Goal: Information Seeking & Learning: Check status

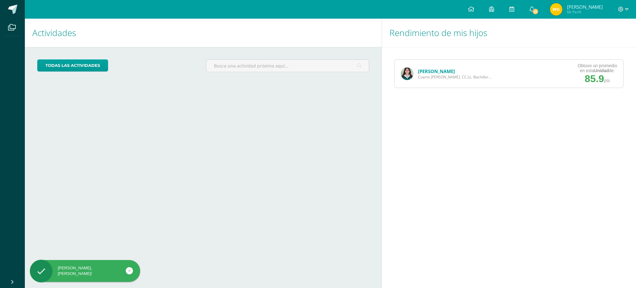
click at [431, 72] on link "[PERSON_NAME]" at bounding box center [436, 71] width 37 height 6
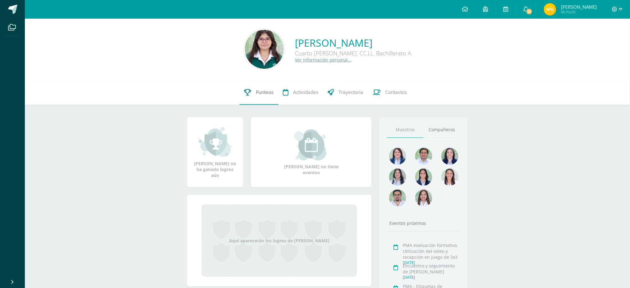
click at [254, 97] on link "Punteos" at bounding box center [259, 92] width 39 height 25
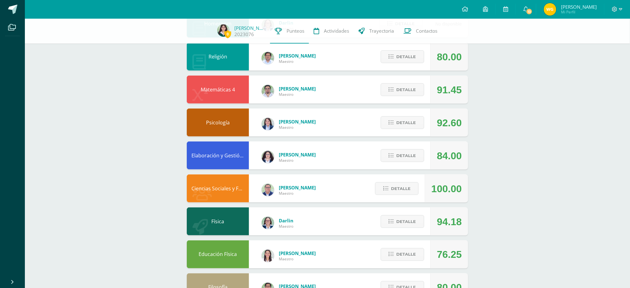
scroll to position [207, 0]
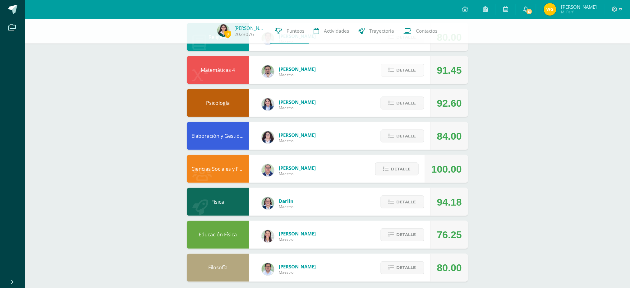
click at [407, 72] on span "Detalle" at bounding box center [407, 69] width 20 height 11
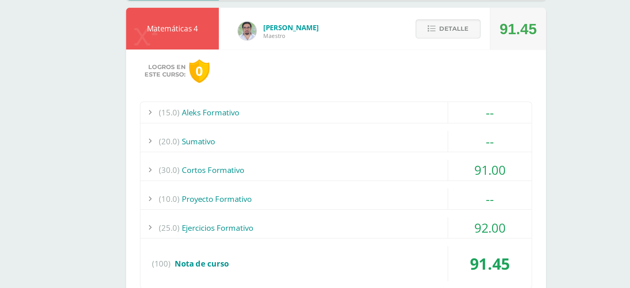
click at [256, 159] on div "(30.0) Cortos Formativo" at bounding box center [327, 165] width 262 height 14
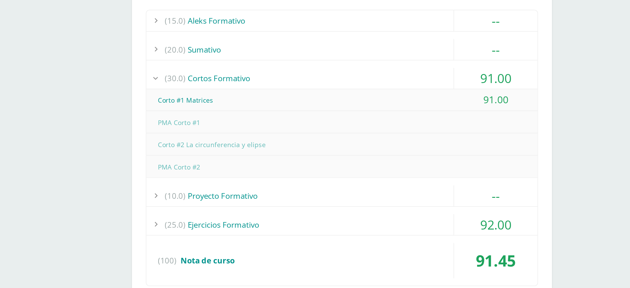
scroll to position [250, 0]
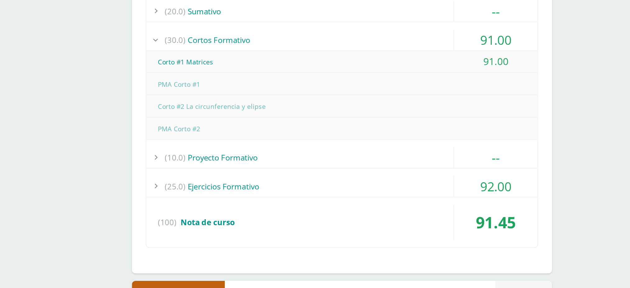
click at [255, 213] on div "(25.0) Ejercicios Formativo" at bounding box center [327, 220] width 262 height 14
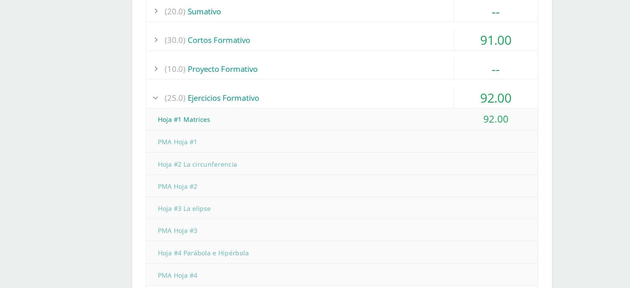
click at [246, 168] on div "Hoja #1 Matrices" at bounding box center [327, 175] width 262 height 14
click at [246, 160] on div "(25.0) Ejercicios Formativo" at bounding box center [327, 160] width 262 height 14
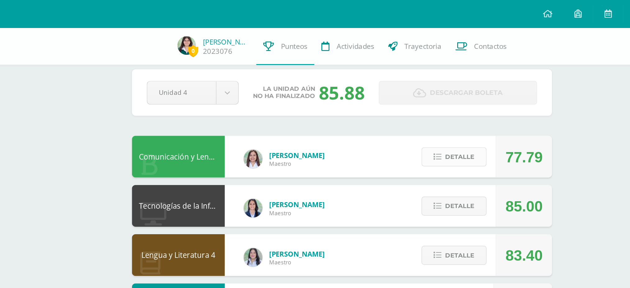
scroll to position [0, 0]
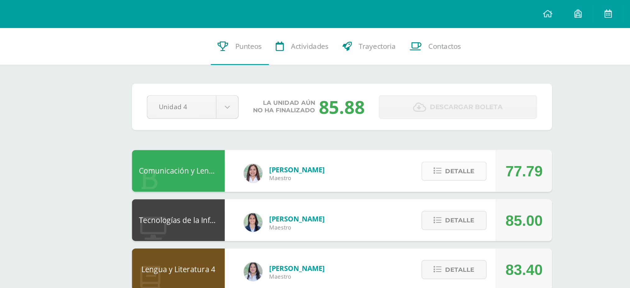
click at [394, 112] on icon at bounding box center [391, 114] width 5 height 5
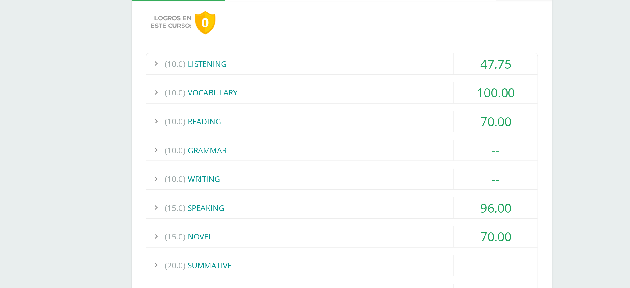
scroll to position [43, 0]
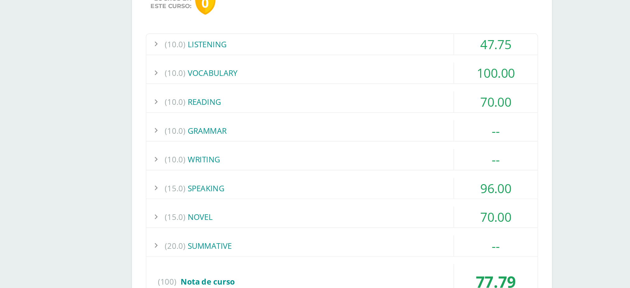
click at [243, 219] on div "(15.0) SPEAKING" at bounding box center [327, 221] width 262 height 14
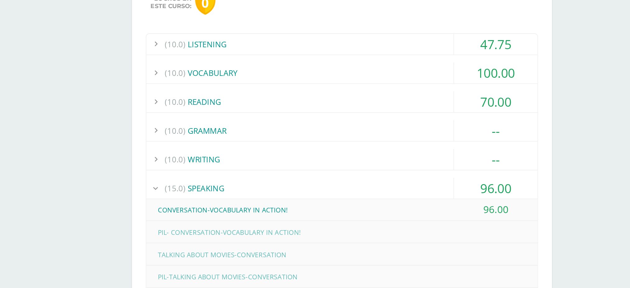
click at [241, 220] on div "(15.0) SPEAKING" at bounding box center [327, 221] width 262 height 14
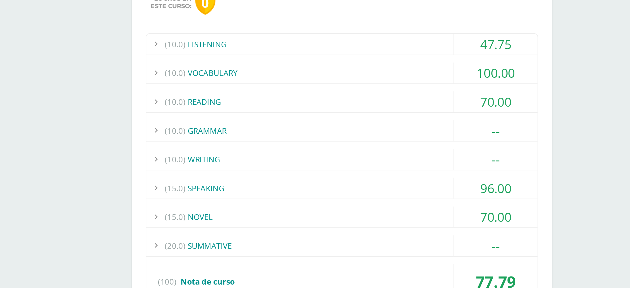
click at [241, 237] on div "(15.0) NOVEL" at bounding box center [327, 240] width 262 height 14
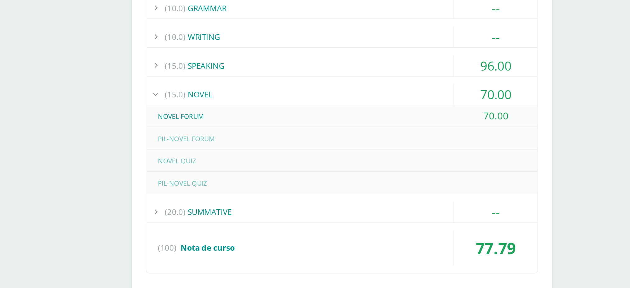
scroll to position [126, 0]
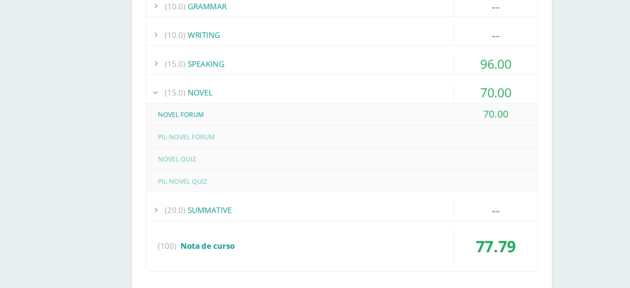
click at [232, 154] on div "(15.0) NOVEL" at bounding box center [327, 157] width 262 height 14
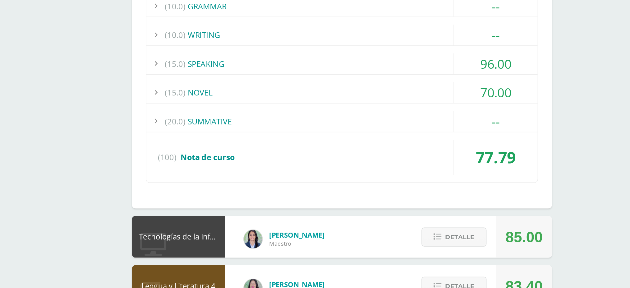
click at [232, 151] on div "(15.0) NOVEL" at bounding box center [327, 157] width 262 height 14
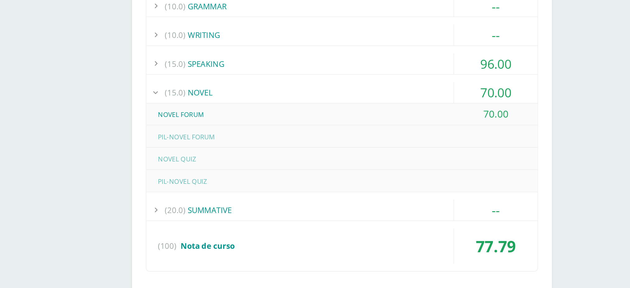
click at [215, 198] on div "NOVEL QUIZ" at bounding box center [327, 202] width 262 height 14
click at [235, 189] on div "PIL-NOVEL FORUM" at bounding box center [327, 187] width 262 height 14
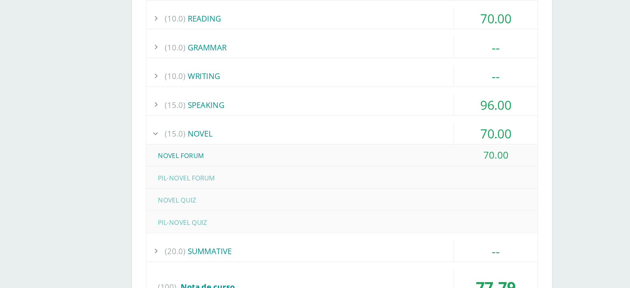
click at [240, 150] on div "(15.0) NOVEL" at bounding box center [327, 157] width 262 height 14
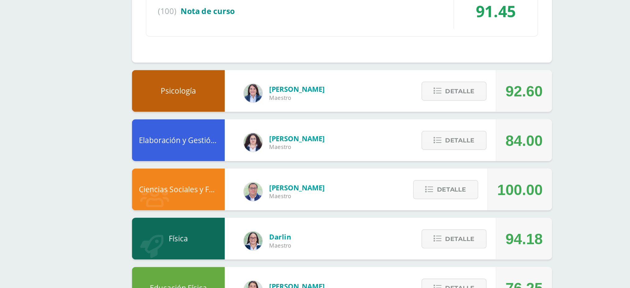
scroll to position [615, 0]
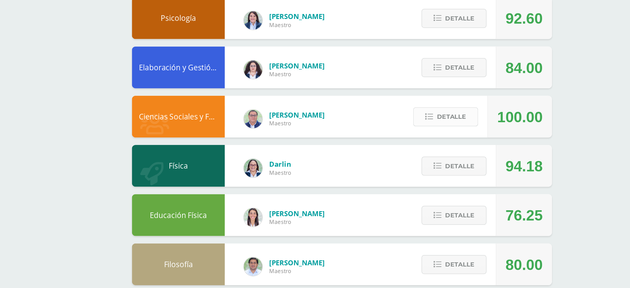
click at [395, 167] on span "Detalle" at bounding box center [401, 172] width 20 height 11
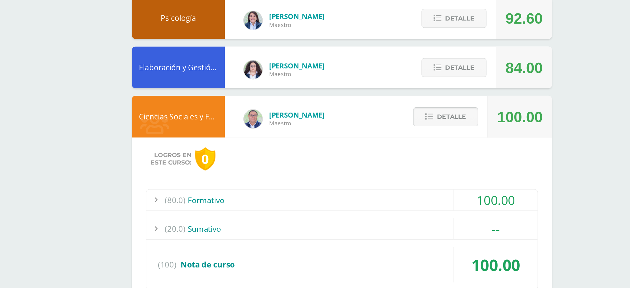
click at [401, 167] on span "Detalle" at bounding box center [401, 172] width 20 height 11
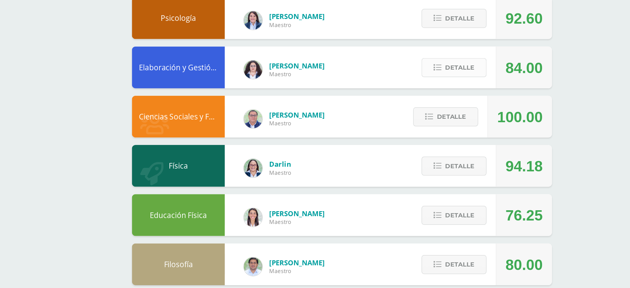
click at [402, 135] on span "Detalle" at bounding box center [407, 140] width 20 height 11
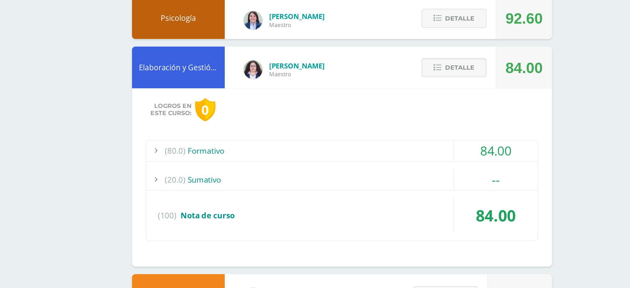
click at [243, 191] on div "(80.0) Formativo" at bounding box center [327, 196] width 262 height 14
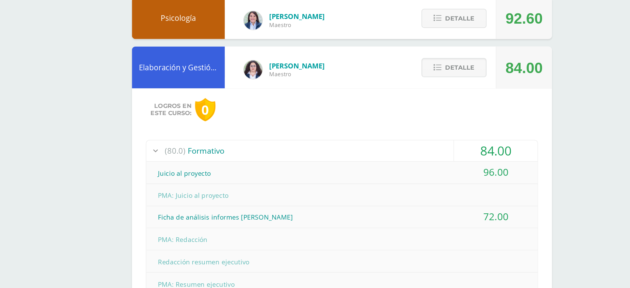
click at [243, 190] on div "(80.0) Formativo" at bounding box center [327, 196] width 262 height 14
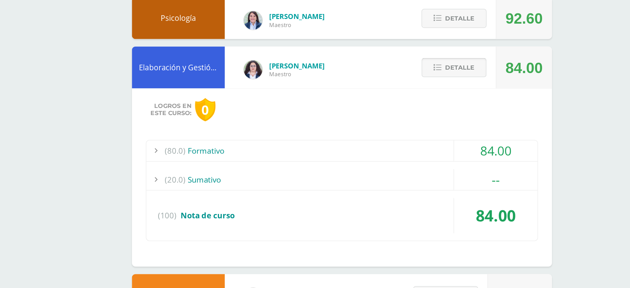
click at [394, 138] on icon at bounding box center [391, 140] width 5 height 5
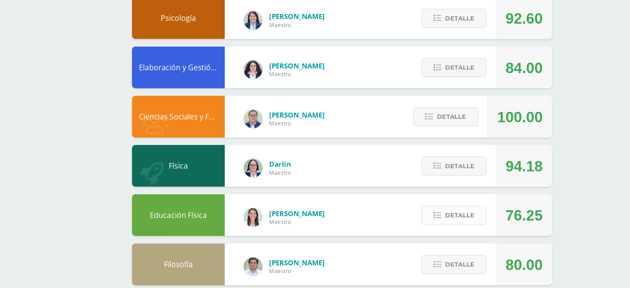
click at [408, 234] on span "Detalle" at bounding box center [407, 238] width 20 height 11
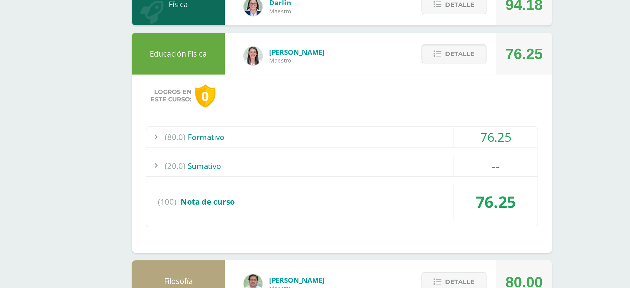
scroll to position [734, 0]
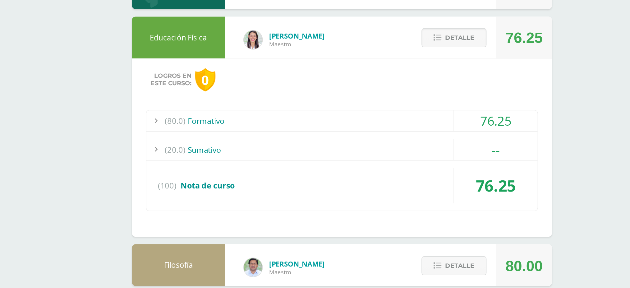
click at [241, 169] on div "(80.0) Formativo" at bounding box center [327, 176] width 262 height 14
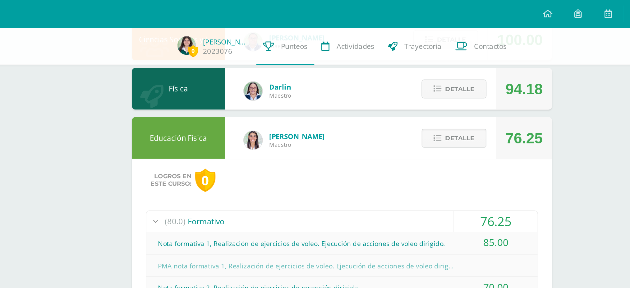
click at [399, 87] on span "Detalle" at bounding box center [407, 92] width 20 height 11
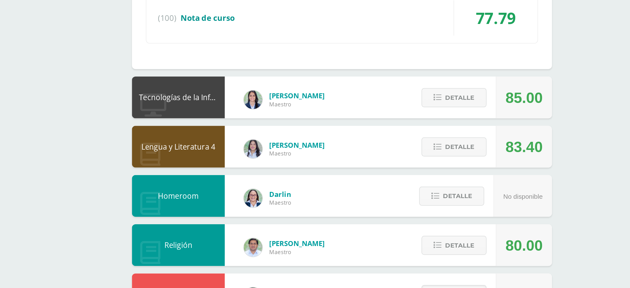
scroll to position [227, 0]
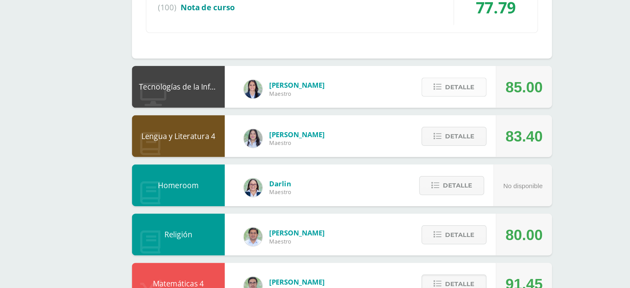
click at [409, 153] on span "Detalle" at bounding box center [407, 153] width 20 height 11
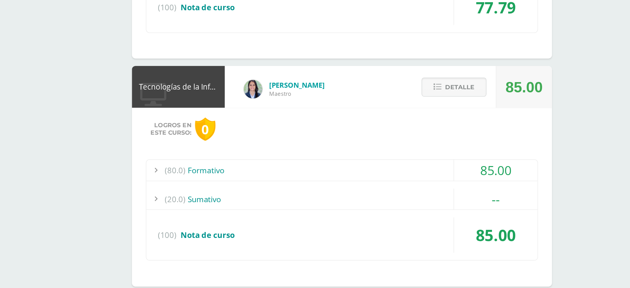
click at [236, 208] on div "(80.0) Formativo" at bounding box center [327, 209] width 262 height 14
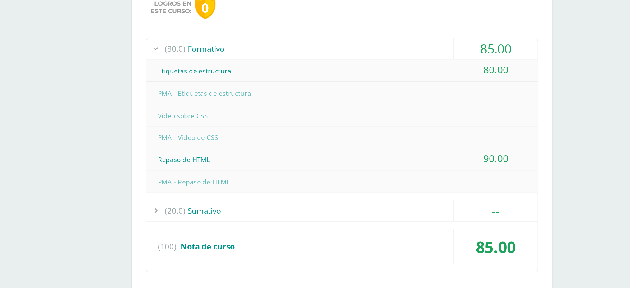
scroll to position [310, 0]
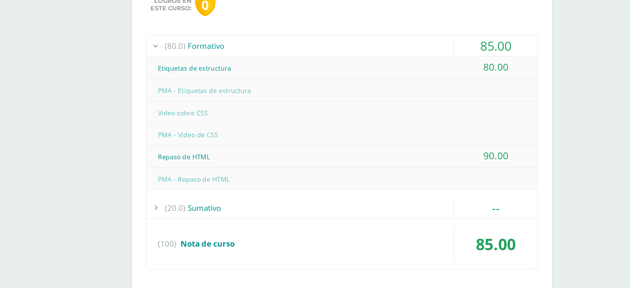
drag, startPoint x: 223, startPoint y: 196, endPoint x: 242, endPoint y: 201, distance: 19.4
click at [242, 201] on div "Repaso de HTML" at bounding box center [327, 200] width 262 height 14
click at [242, 200] on div "Repaso de HTML" at bounding box center [327, 200] width 262 height 14
click at [226, 233] on div "(20.0) Sumativo" at bounding box center [327, 234] width 262 height 14
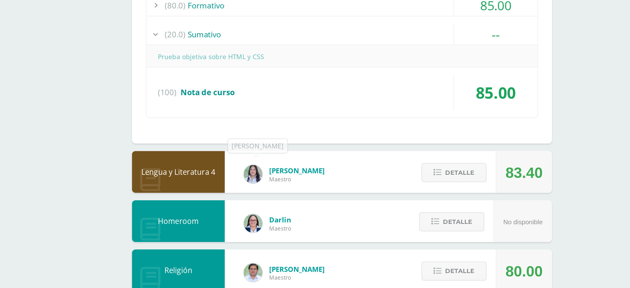
scroll to position [337, 0]
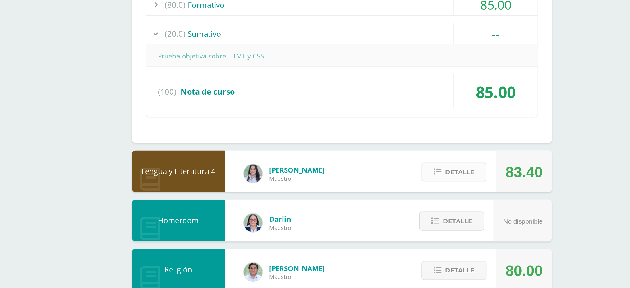
click at [406, 208] on span "Detalle" at bounding box center [407, 209] width 20 height 11
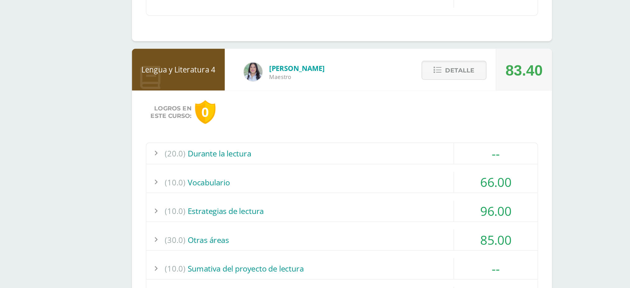
scroll to position [449, 0]
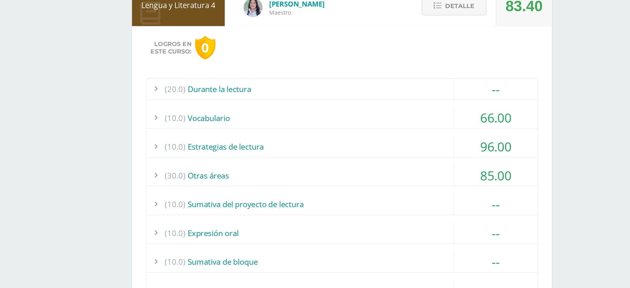
click at [266, 190] on div "(10.0) Estrategias de lectura" at bounding box center [327, 193] width 262 height 14
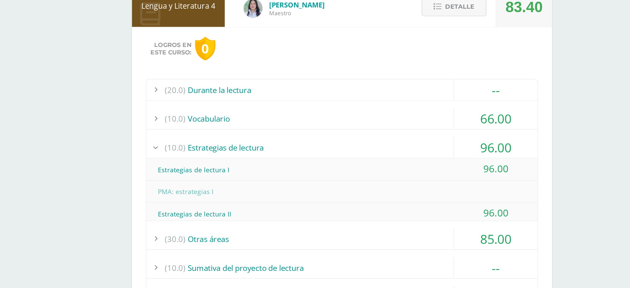
scroll to position [434, 0]
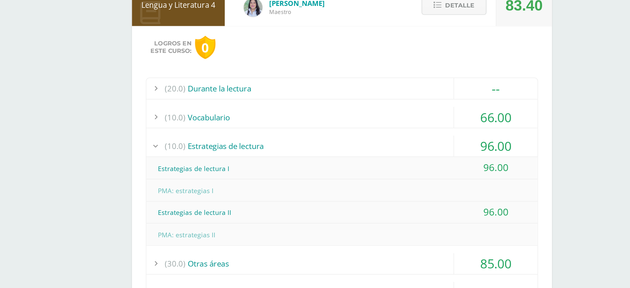
click at [266, 189] on div "(10.0) Estrategias de lectura" at bounding box center [327, 193] width 262 height 14
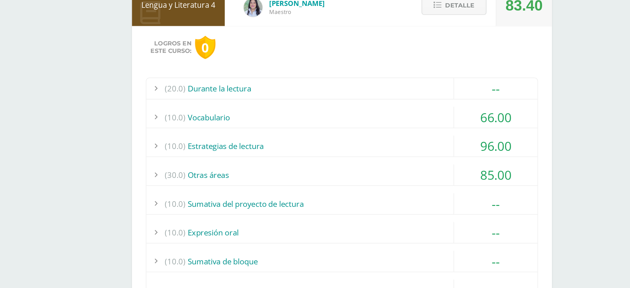
click at [244, 170] on div "(10.0) Vocabulario" at bounding box center [327, 174] width 262 height 14
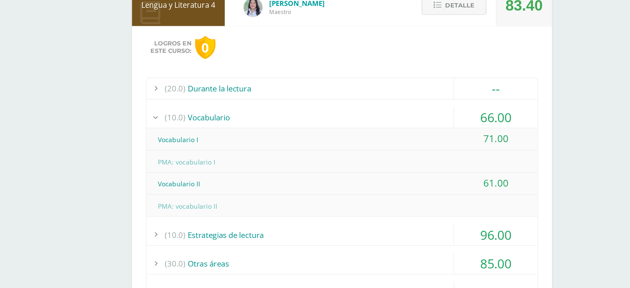
click at [244, 169] on div "(10.0) Vocabulario" at bounding box center [327, 174] width 262 height 14
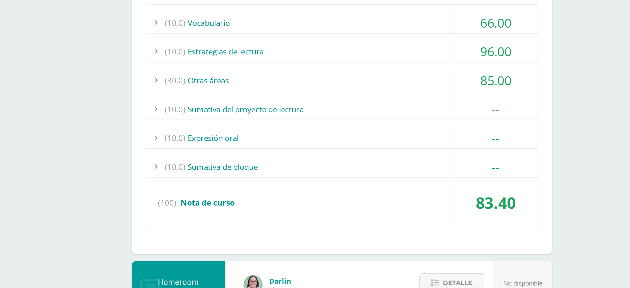
scroll to position [545, 0]
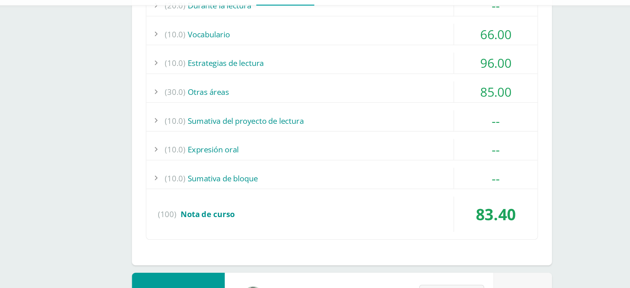
click at [253, 133] on div "(10.0) Expresión oral" at bounding box center [327, 140] width 262 height 14
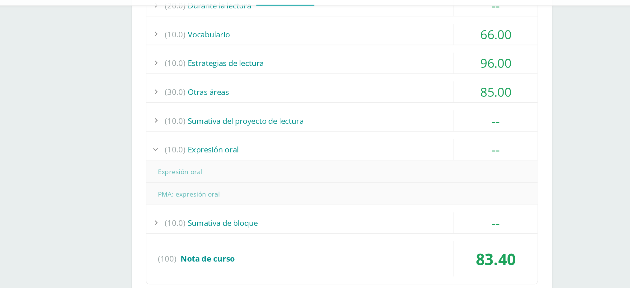
click at [253, 133] on div "(10.0) Expresión oral" at bounding box center [327, 140] width 262 height 14
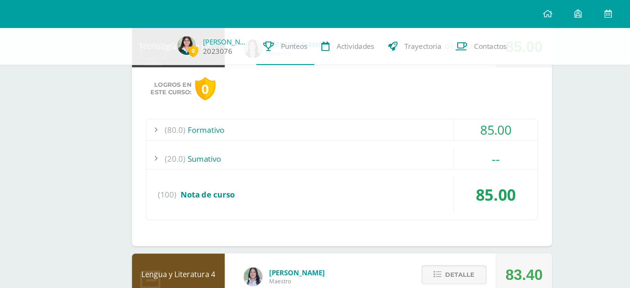
scroll to position [240, 0]
